Goal: Task Accomplishment & Management: Manage account settings

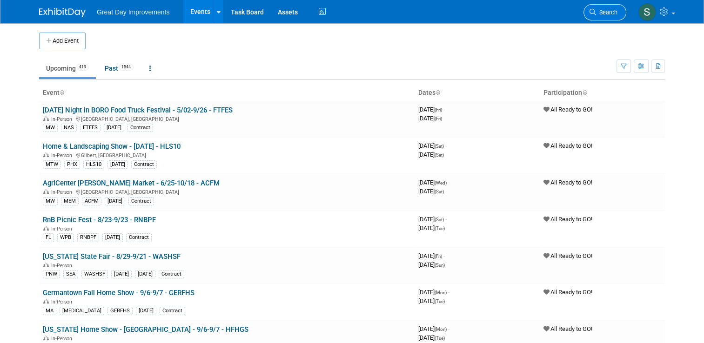
click at [614, 11] on span "Search" at bounding box center [606, 12] width 21 height 7
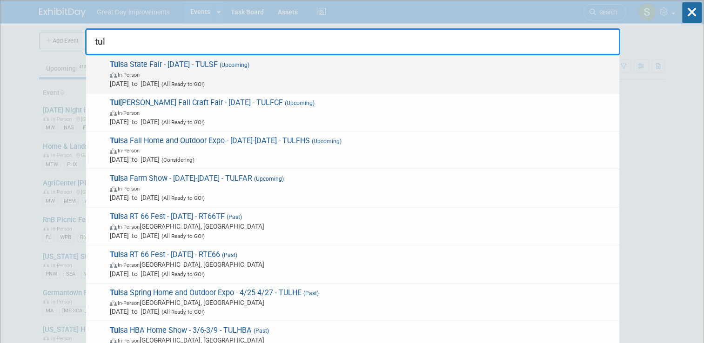
type input "tul"
click at [286, 80] on span "[DATE] to [DATE] (All Ready to GO!)" at bounding box center [362, 83] width 505 height 9
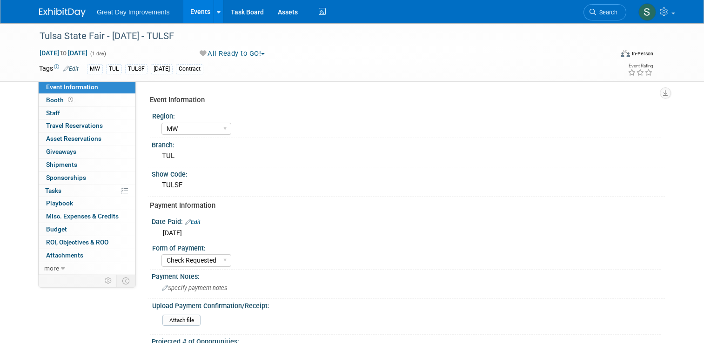
select select "MW"
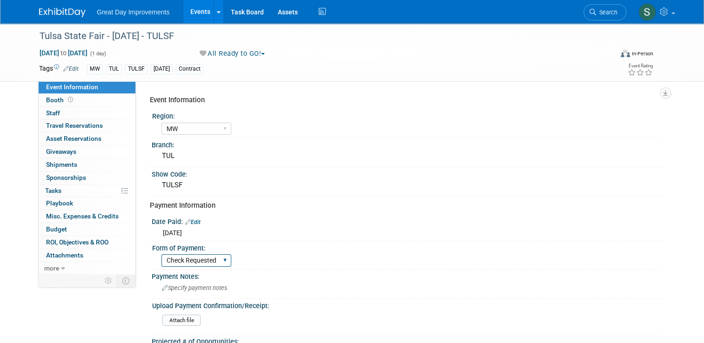
click at [186, 265] on select "Paid via CC Check Requested Pay at the Gate Other" at bounding box center [196, 260] width 70 height 13
select select "Paid via CC"
click at [161, 254] on select "Paid via CC Check Requested Pay at the Gate Other" at bounding box center [196, 260] width 70 height 13
click at [192, 219] on link "Edit" at bounding box center [192, 222] width 15 height 7
select select "8"
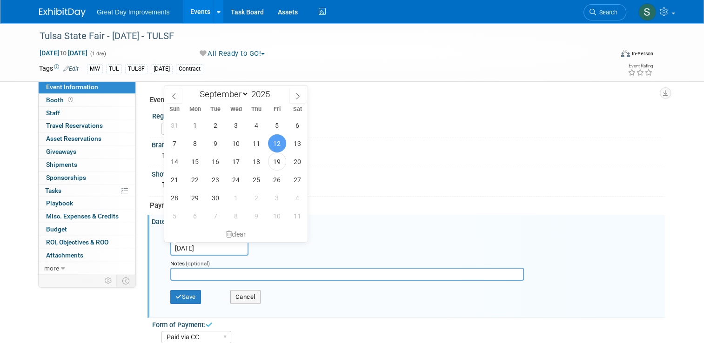
click at [198, 247] on input "Sep 12, 2025" at bounding box center [209, 248] width 78 height 15
click at [273, 165] on span "19" at bounding box center [277, 162] width 18 height 18
type input "Sep 19, 2025"
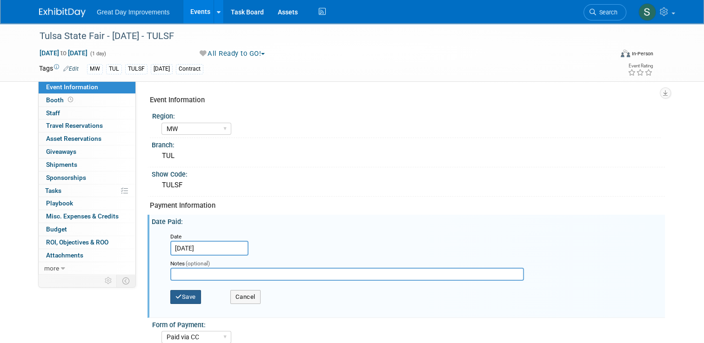
click at [190, 290] on button "Save" at bounding box center [185, 297] width 31 height 14
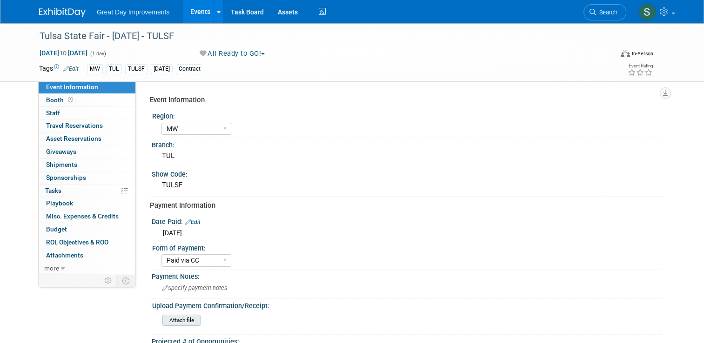
click at [182, 317] on input "file" at bounding box center [136, 320] width 126 height 11
